Goal: Information Seeking & Learning: Learn about a topic

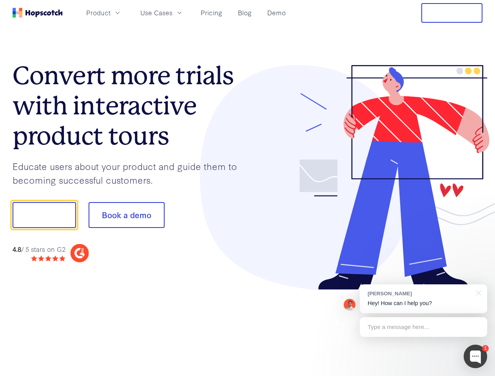
click at [248, 188] on div at bounding box center [365, 177] width 235 height 225
click at [111, 13] on span "Product" at bounding box center [98, 13] width 24 height 10
click at [172, 13] on span "Use Cases" at bounding box center [156, 13] width 32 height 10
click at [452, 13] on button "Free Trial" at bounding box center [451, 13] width 61 height 20
click at [44, 215] on button "Show me!" at bounding box center [44, 215] width 63 height 26
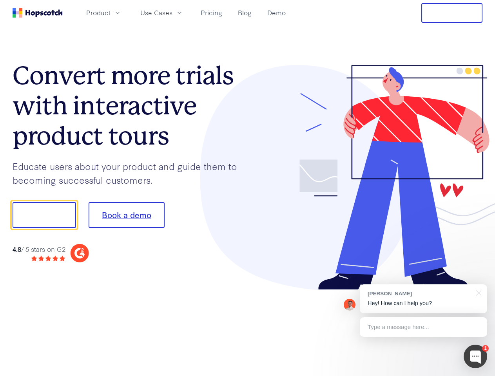
click at [126, 215] on button "Book a demo" at bounding box center [127, 215] width 76 height 26
click at [475, 357] on div at bounding box center [476, 357] width 24 height 24
click at [423, 299] on div "[PERSON_NAME] Hey! How can I help you?" at bounding box center [423, 299] width 127 height 29
click at [477, 292] on div at bounding box center [413, 267] width 147 height 156
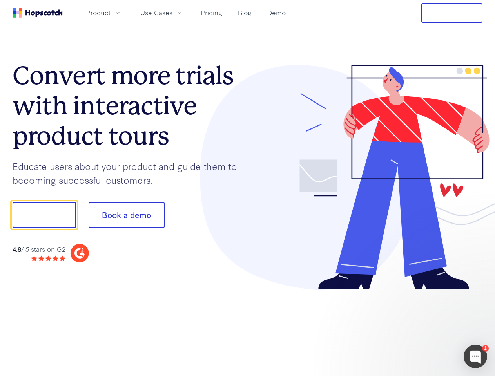
click at [423, 327] on div at bounding box center [413, 267] width 147 height 156
